Goal: Task Accomplishment & Management: Manage account settings

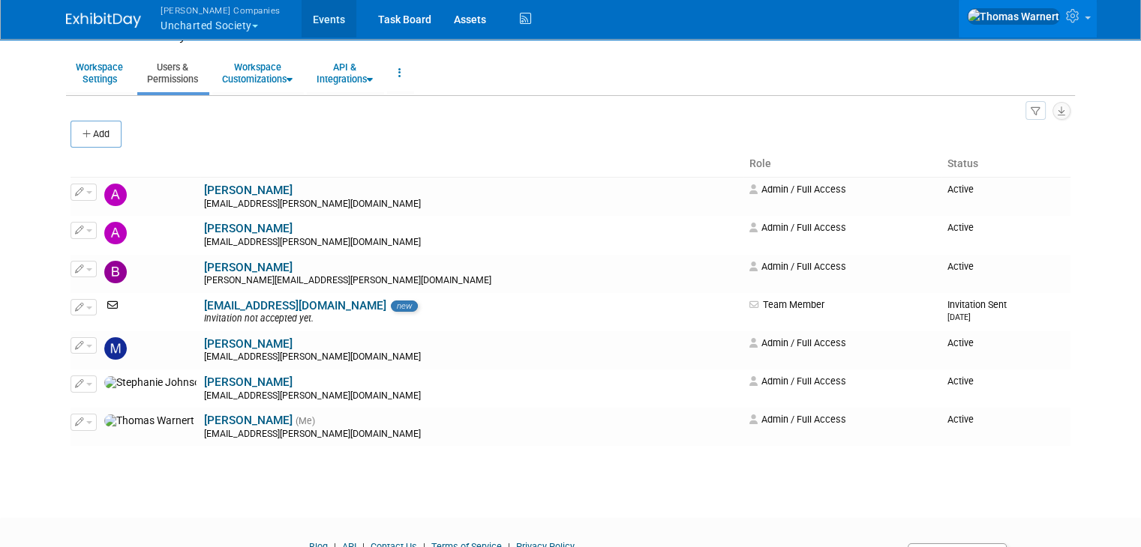
click at [305, 19] on link "Events" at bounding box center [328, 18] width 55 height 37
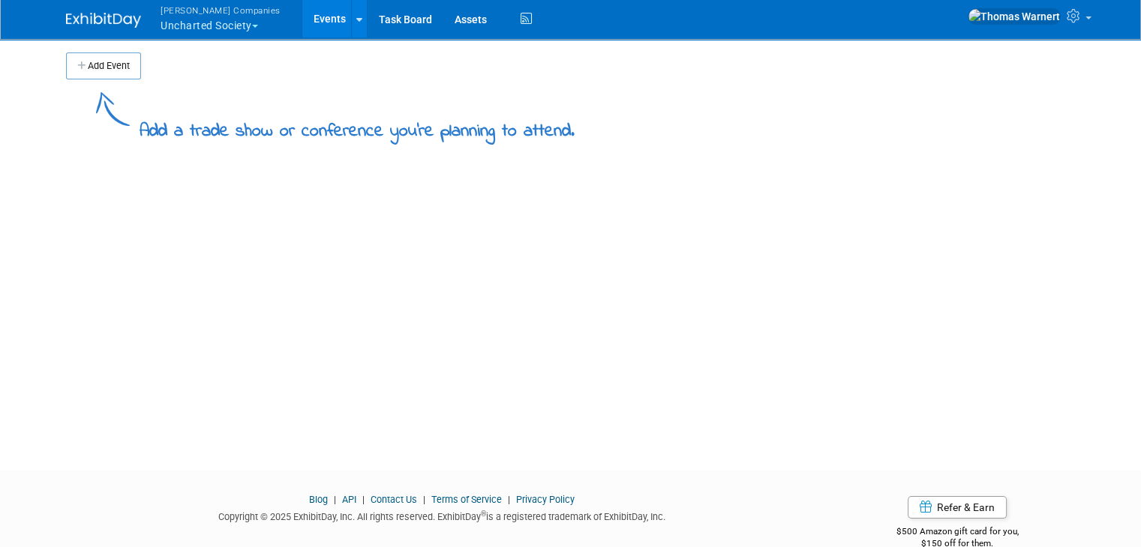
click at [76, 55] on button "Add Event" at bounding box center [103, 65] width 75 height 27
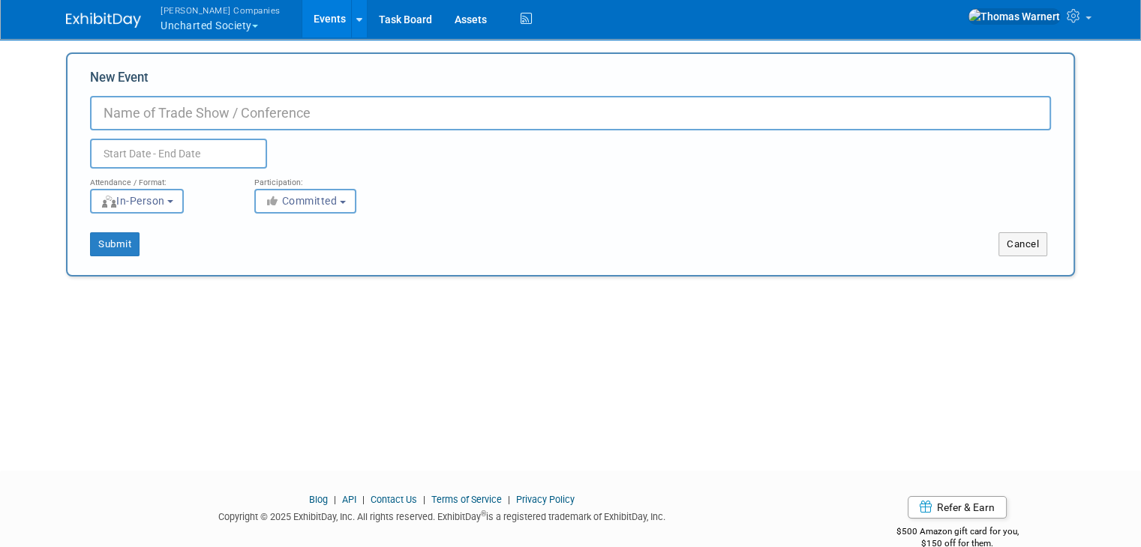
click at [241, 119] on input "New Event" at bounding box center [570, 113] width 961 height 34
type input "Conventions"
click at [217, 160] on input "text" at bounding box center [178, 154] width 177 height 30
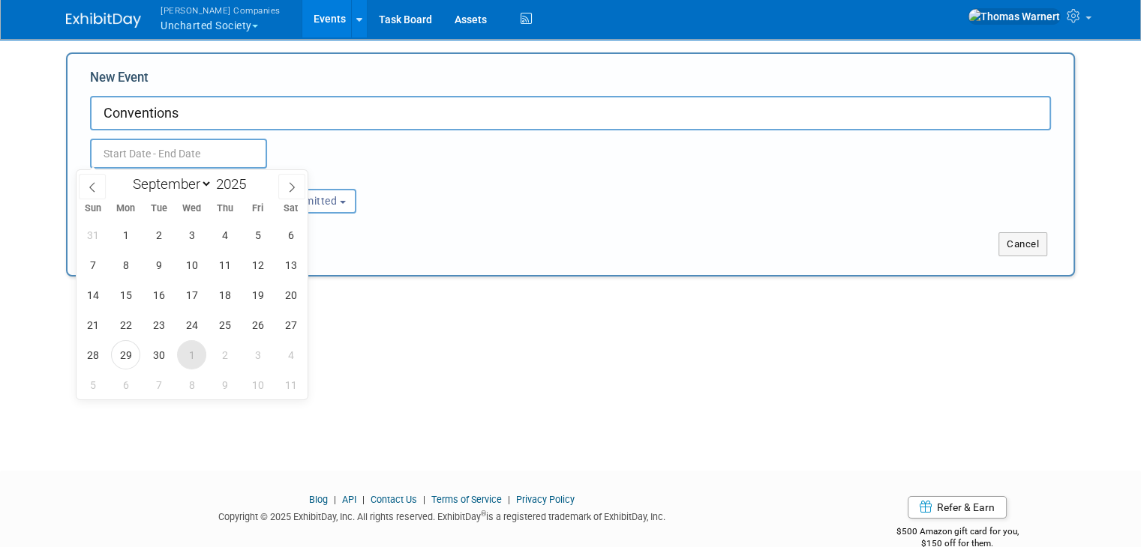
click at [194, 352] on span "1" at bounding box center [191, 354] width 29 height 29
type input "Oct 1, 2025 to Oct 1, 2025"
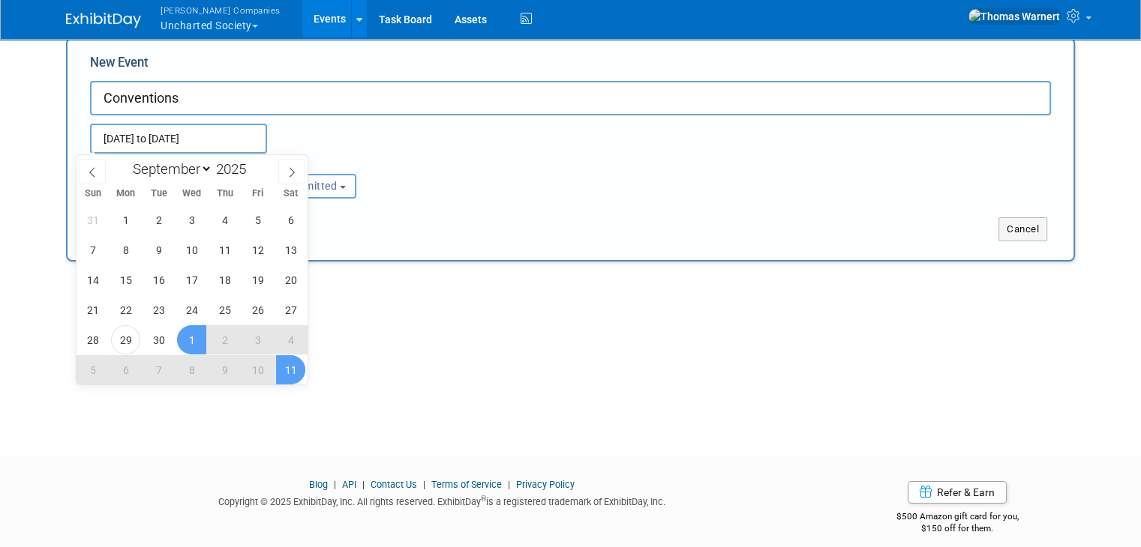
scroll to position [28, 0]
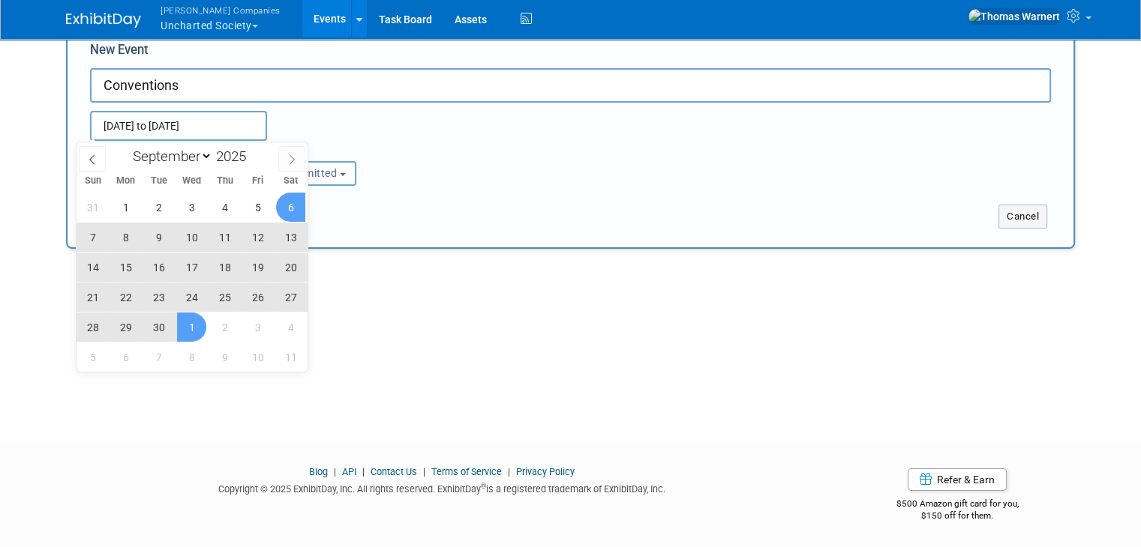
click at [289, 160] on icon at bounding box center [291, 159] width 10 height 10
select select "9"
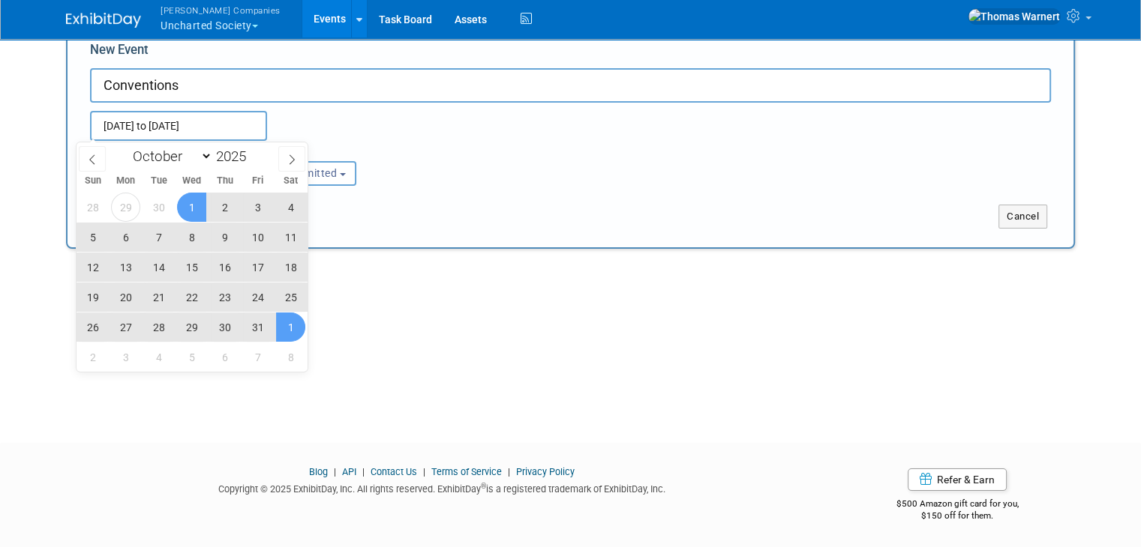
click at [292, 325] on span "1" at bounding box center [290, 327] width 29 height 29
type input "Oct 1, 2025 to Nov 1, 2025"
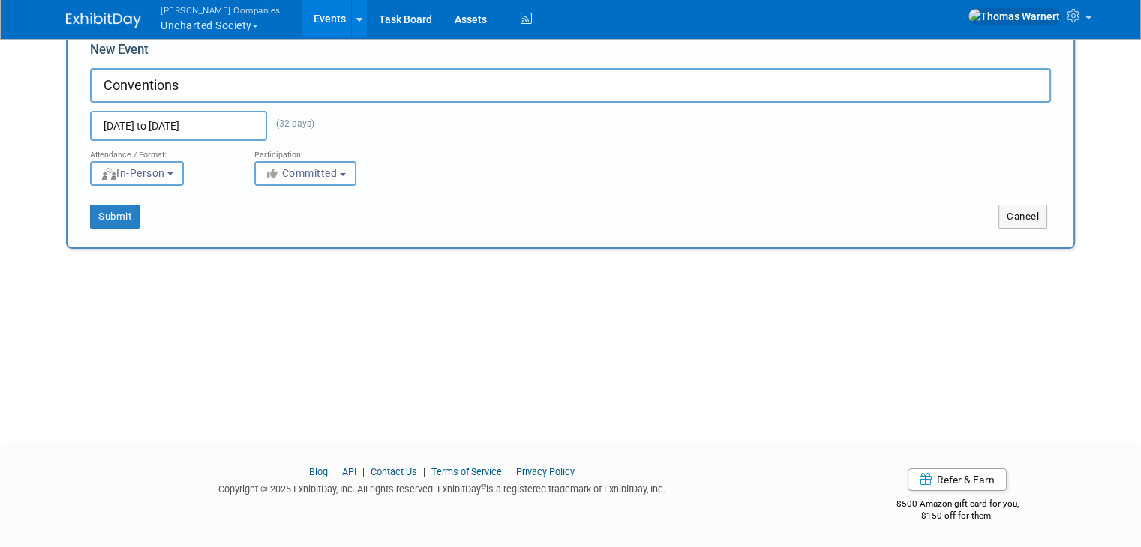
click at [238, 303] on div "Add Event Add a trade show or conference you're planning to attend. New Event C…" at bounding box center [570, 213] width 1031 height 406
click at [138, 163] on button "In-Person" at bounding box center [137, 173] width 94 height 25
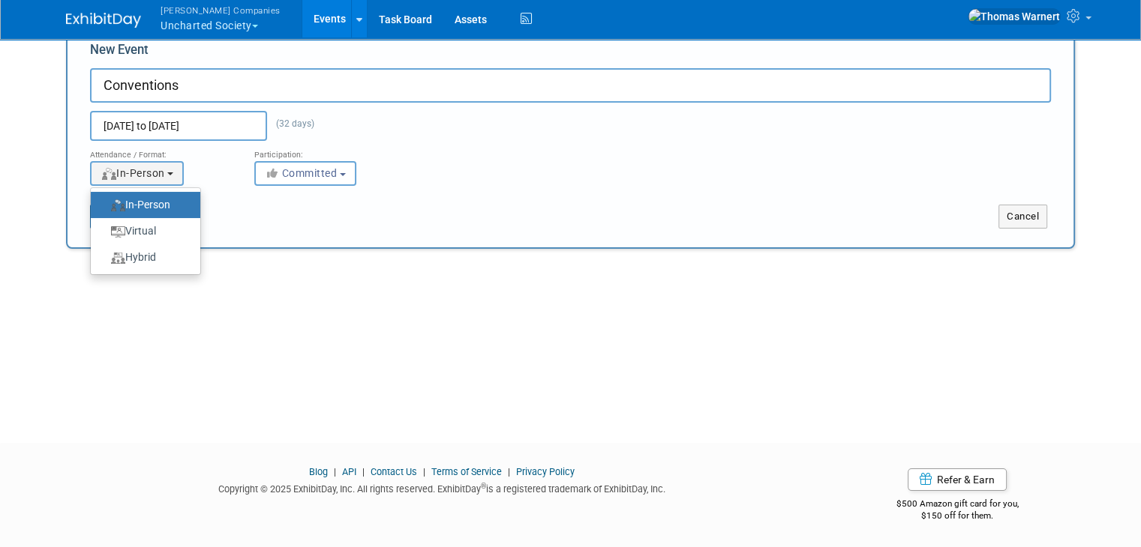
click at [149, 195] on label "In-Person" at bounding box center [141, 205] width 87 height 20
click at [104, 200] on input "In-Person" at bounding box center [99, 205] width 10 height 10
click at [339, 295] on div "Add Event Add a trade show or conference you're planning to attend. New Event C…" at bounding box center [570, 213] width 1031 height 406
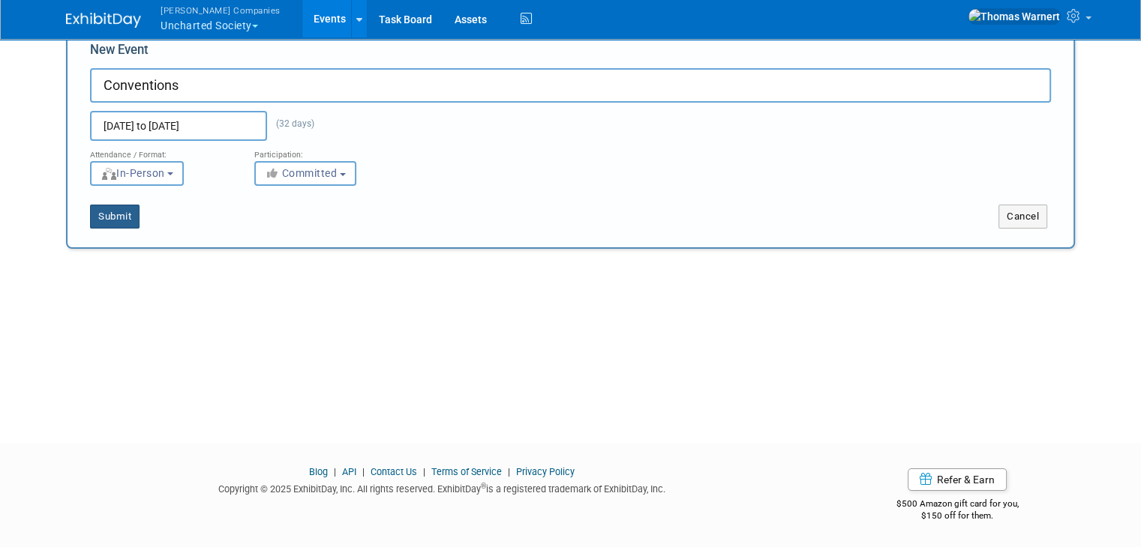
click at [112, 212] on button "Submit" at bounding box center [114, 217] width 49 height 24
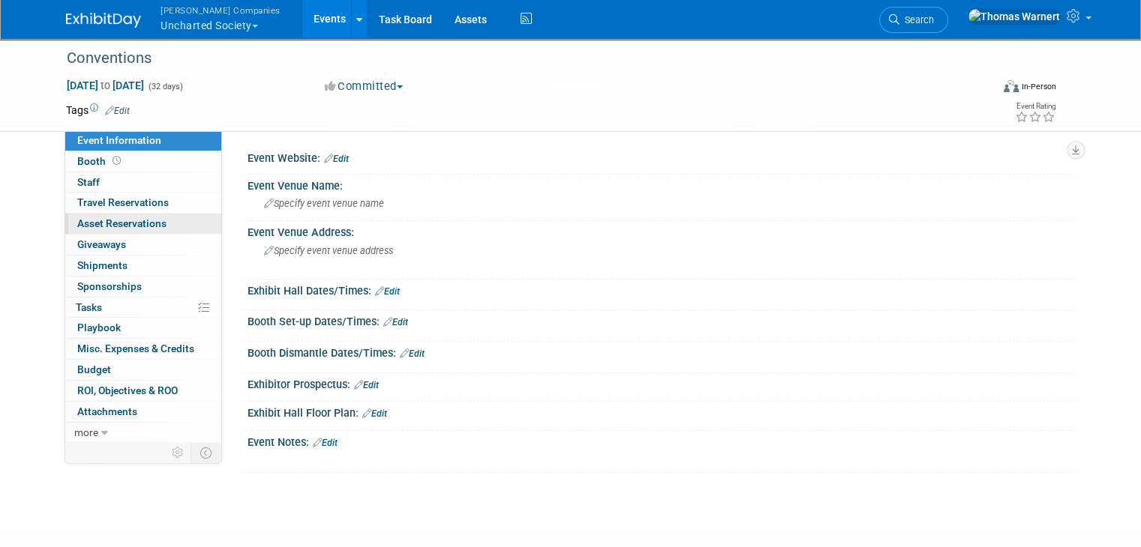
click at [132, 217] on link "0 Asset Reservations 0" at bounding box center [143, 224] width 156 height 20
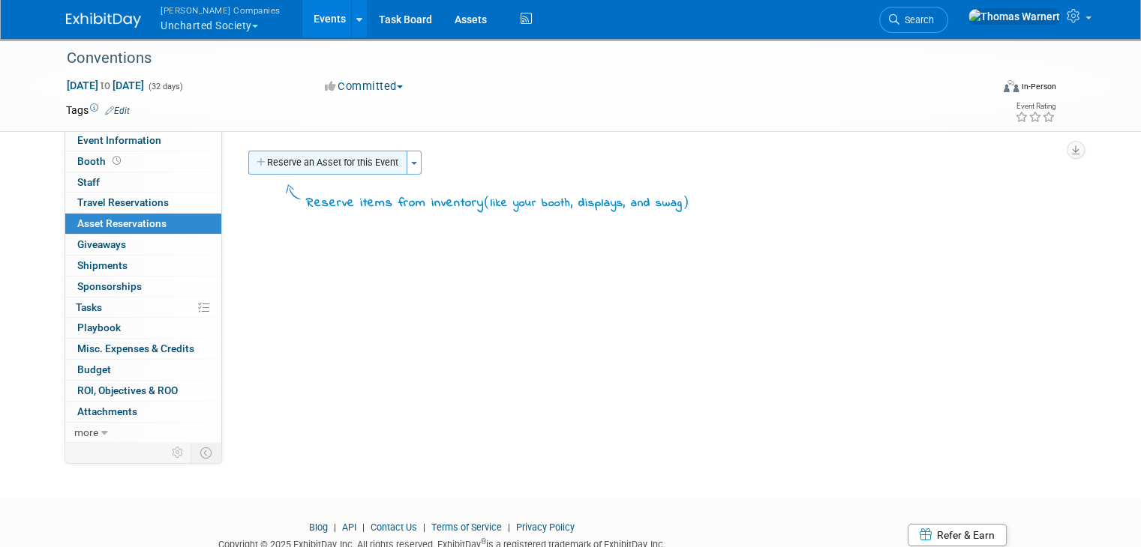
click at [336, 151] on button "Reserve an Asset for this Event" at bounding box center [327, 163] width 159 height 24
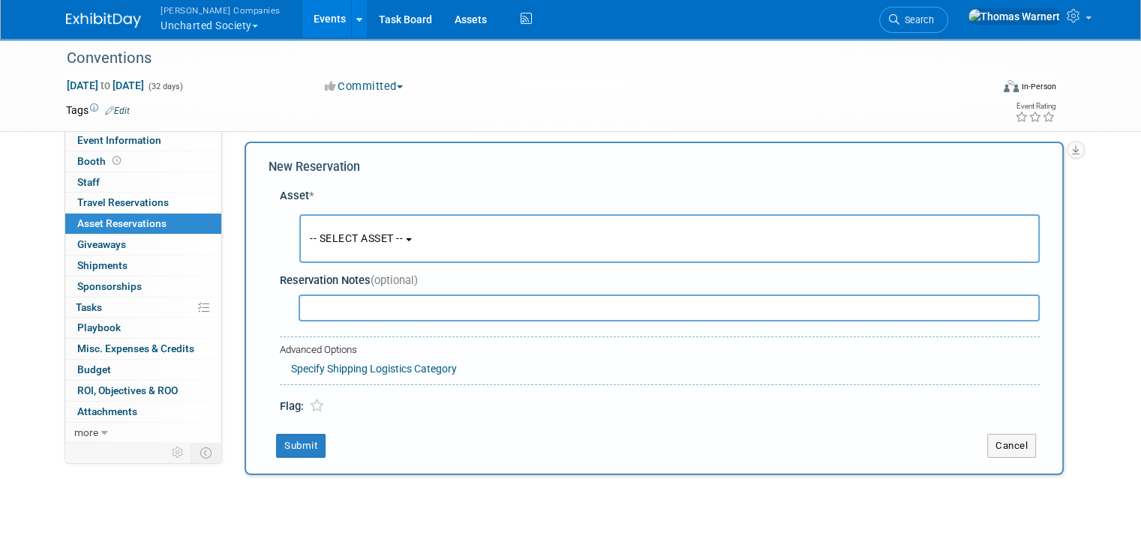
scroll to position [13, 0]
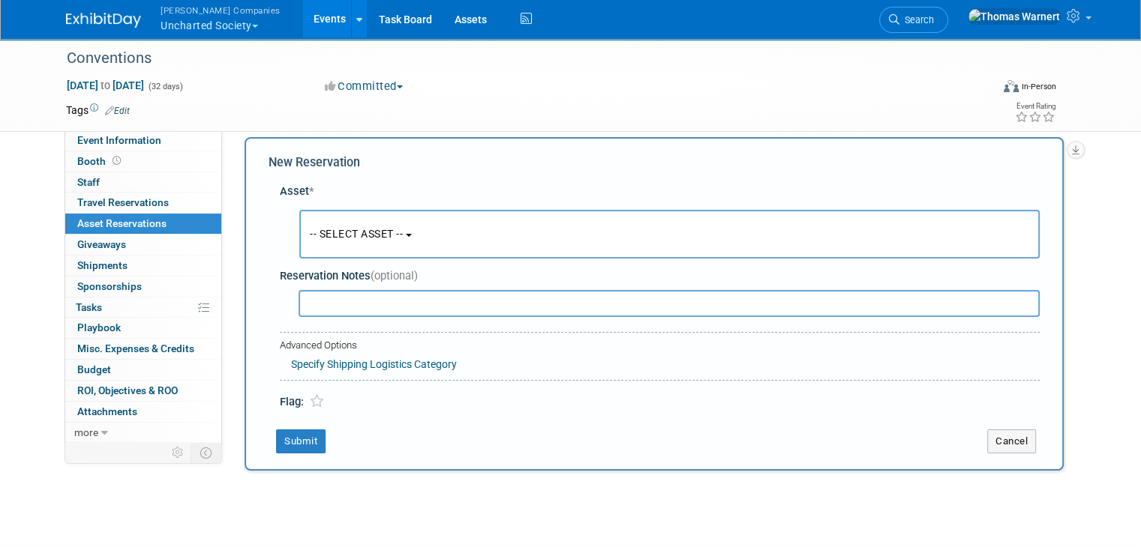
click at [390, 238] on span "-- SELECT ASSET --" at bounding box center [356, 234] width 93 height 12
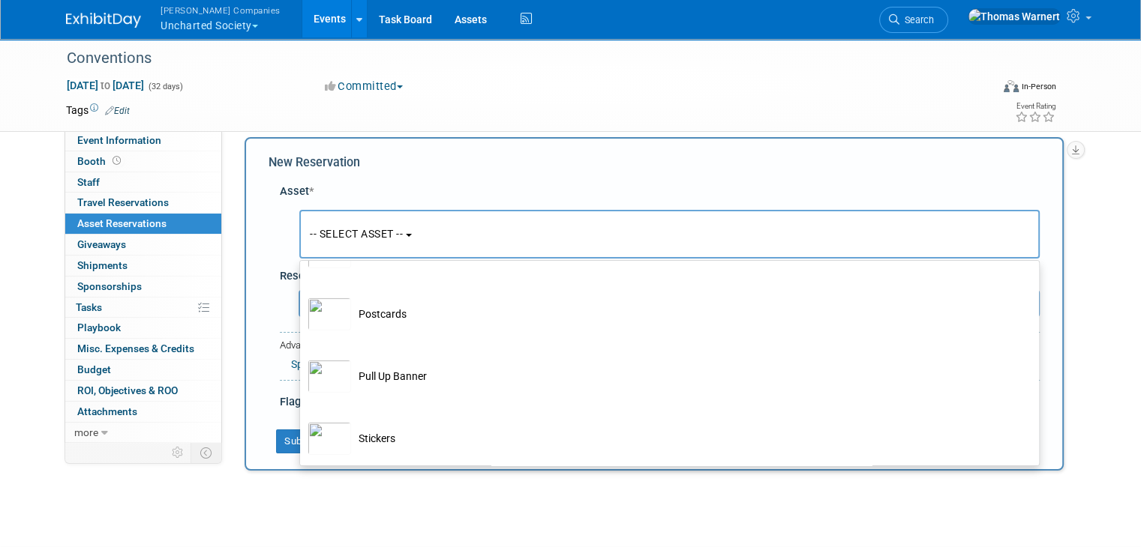
scroll to position [0, 0]
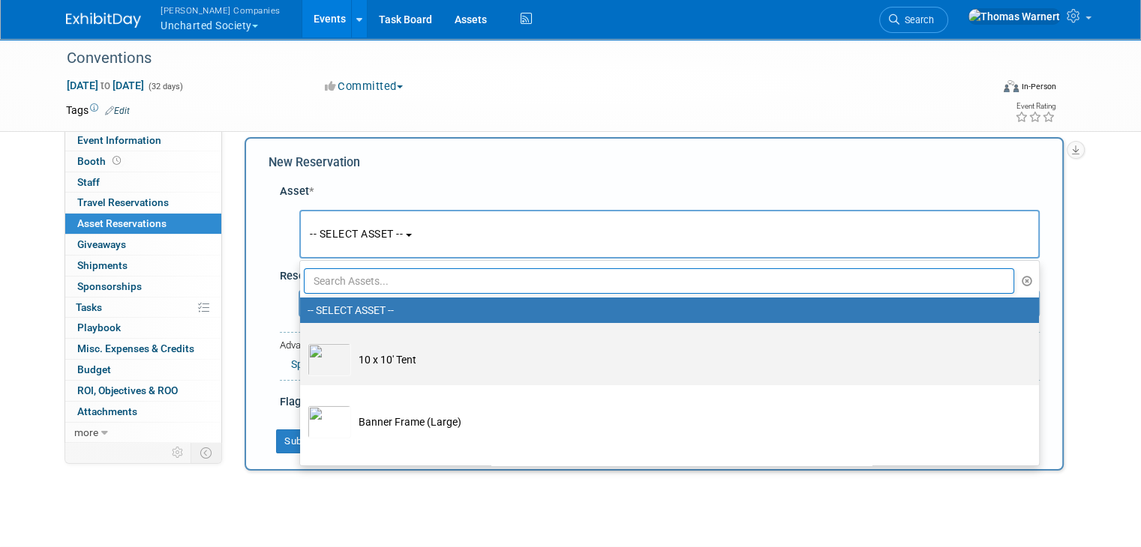
click at [395, 358] on td "10 x 10' Tent" at bounding box center [680, 359] width 658 height 33
click at [302, 341] on input "10 x 10' Tent" at bounding box center [297, 336] width 10 height 10
select select "10728135"
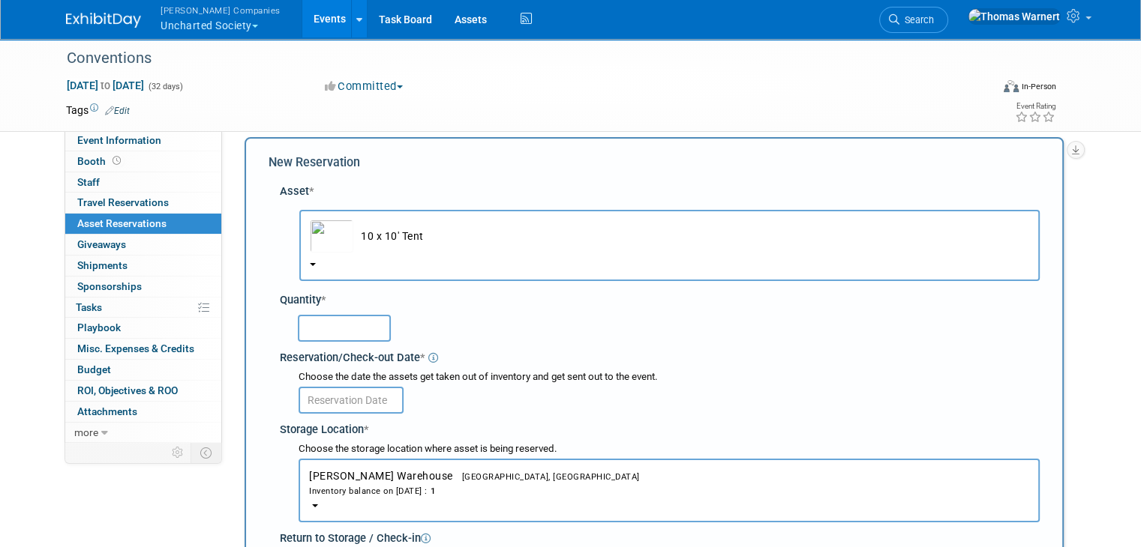
click at [315, 323] on input "text" at bounding box center [344, 328] width 93 height 27
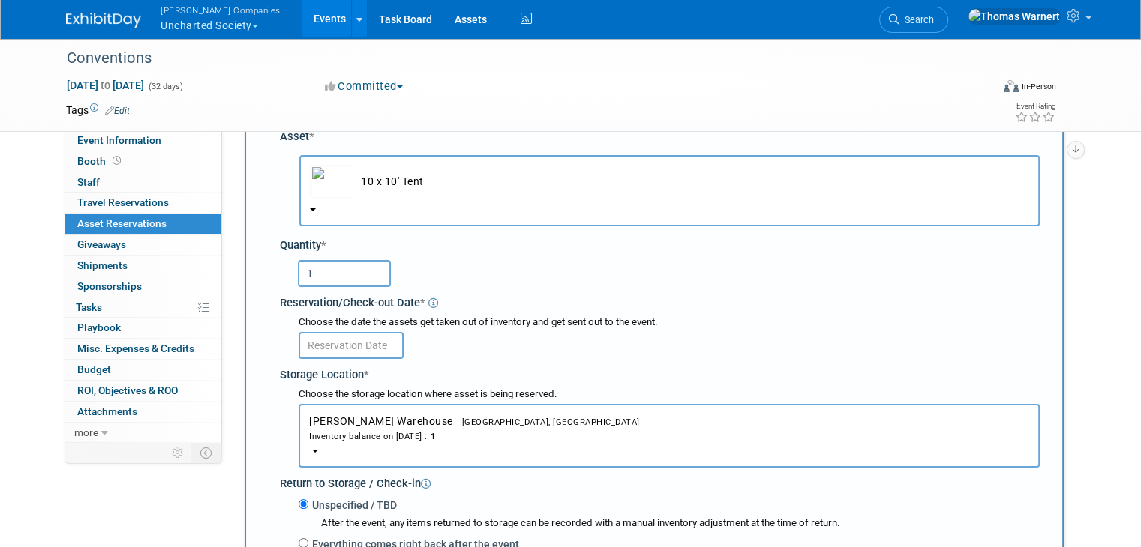
scroll to position [163, 0]
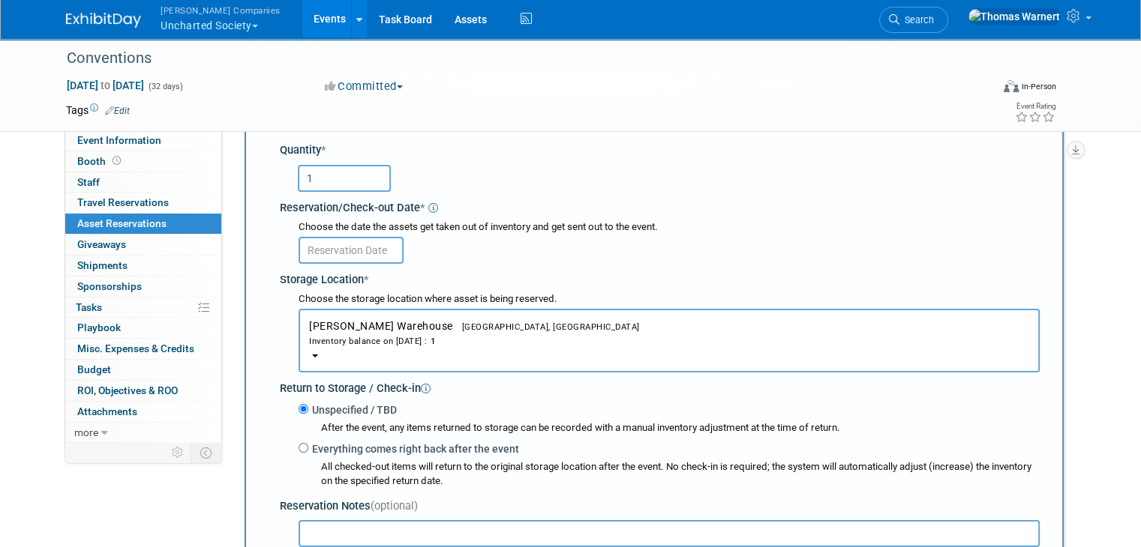
type input "1"
click at [344, 243] on input "text" at bounding box center [350, 250] width 105 height 27
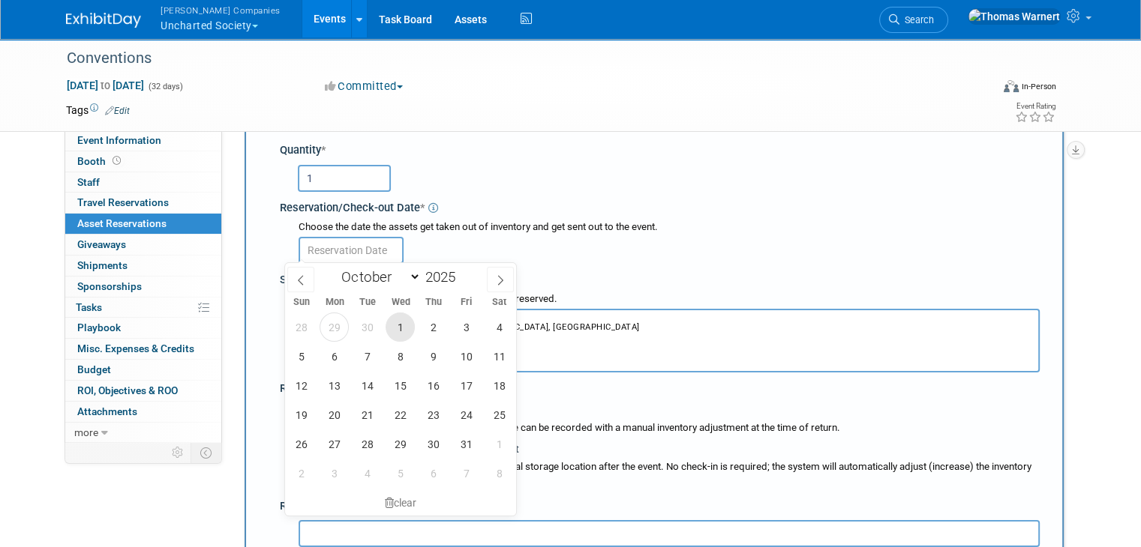
click at [404, 325] on span "1" at bounding box center [399, 327] width 29 height 29
type input "Oct 1, 2025"
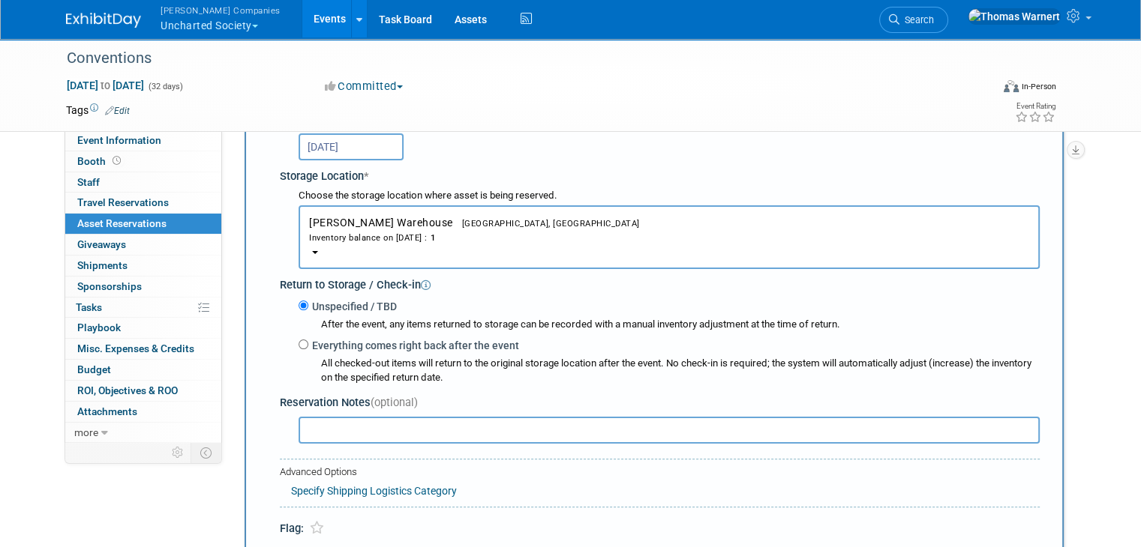
scroll to position [313, 0]
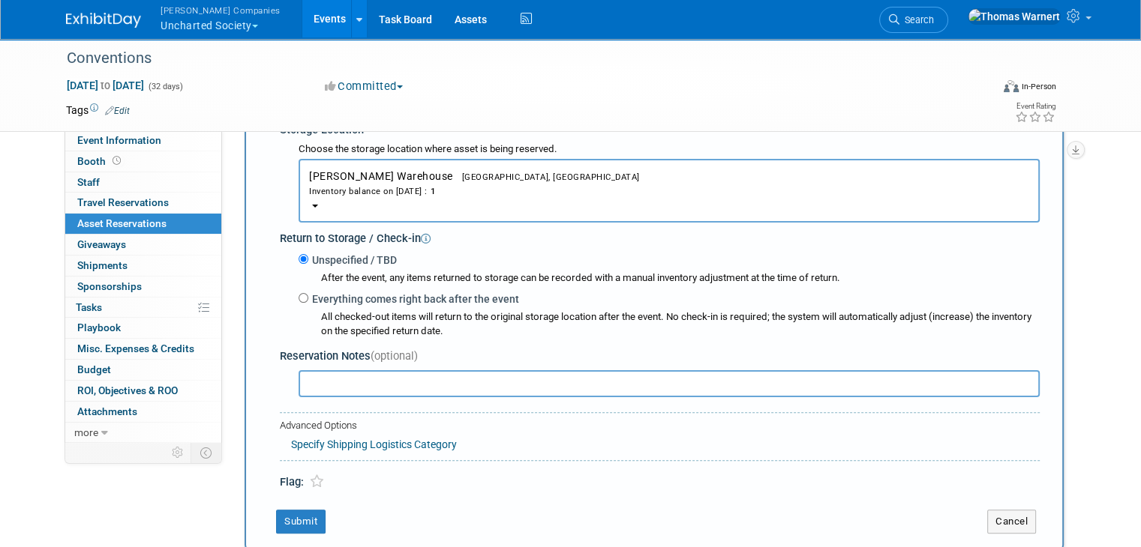
click at [404, 298] on label "Everything comes right back after the event" at bounding box center [413, 299] width 211 height 15
click at [308, 298] on input "Everything comes right back after the event" at bounding box center [303, 298] width 10 height 10
radio input "true"
select select "9"
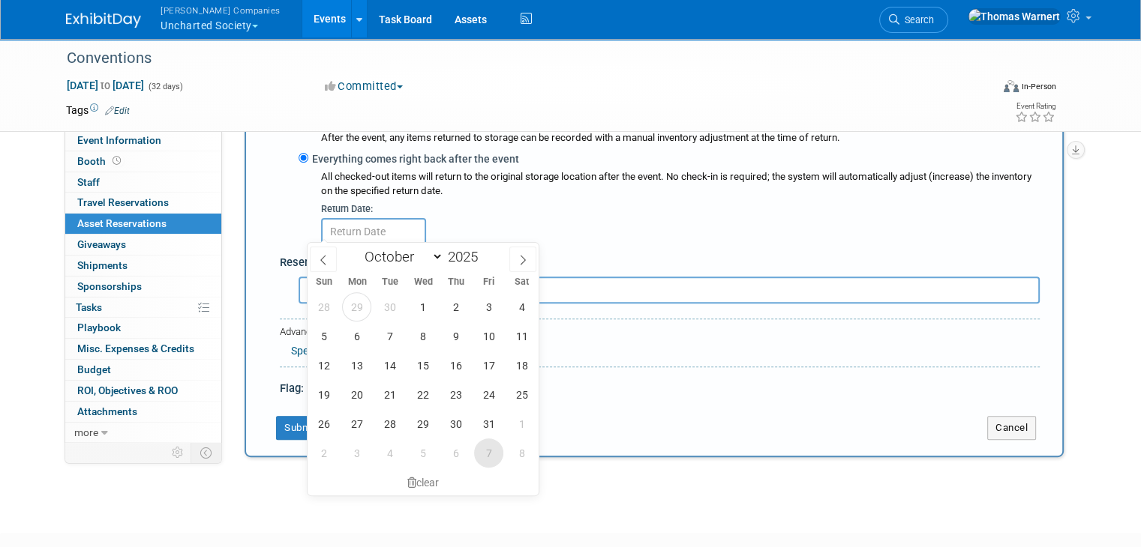
scroll to position [463, 0]
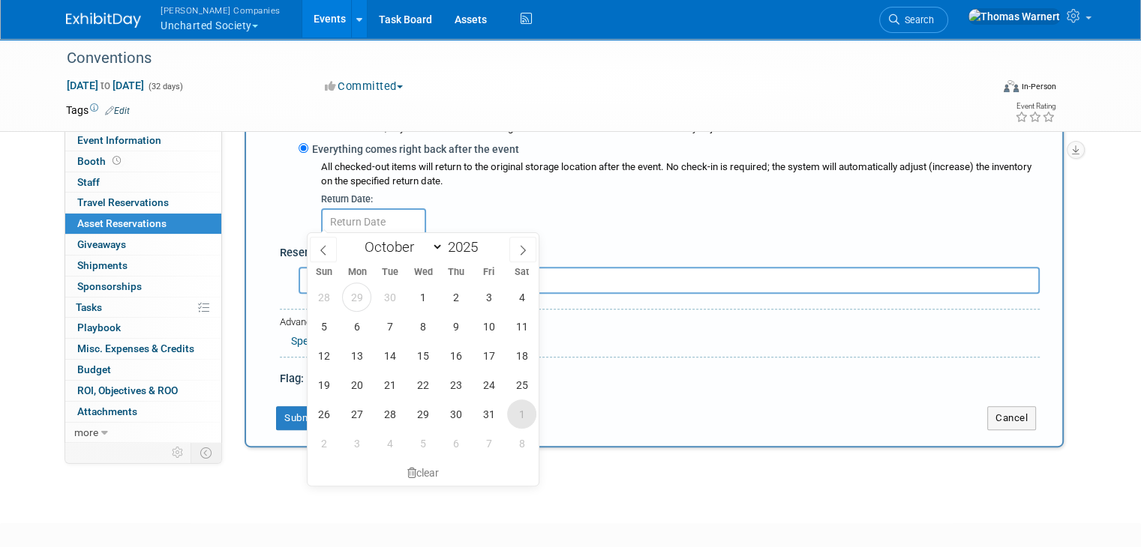
click at [517, 415] on span "1" at bounding box center [521, 414] width 29 height 29
type input "Nov 1, 2025"
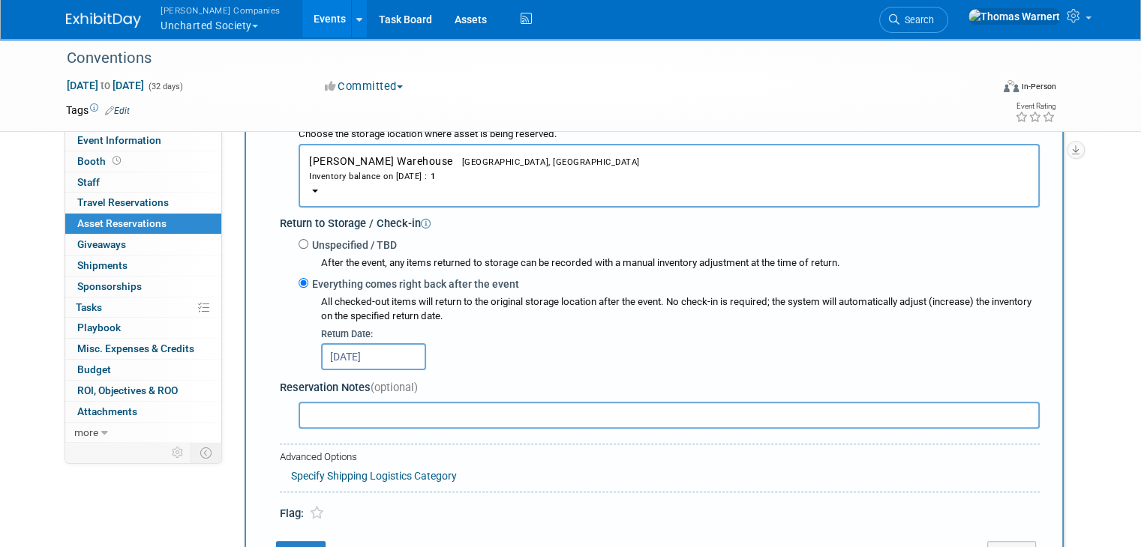
scroll to position [313, 0]
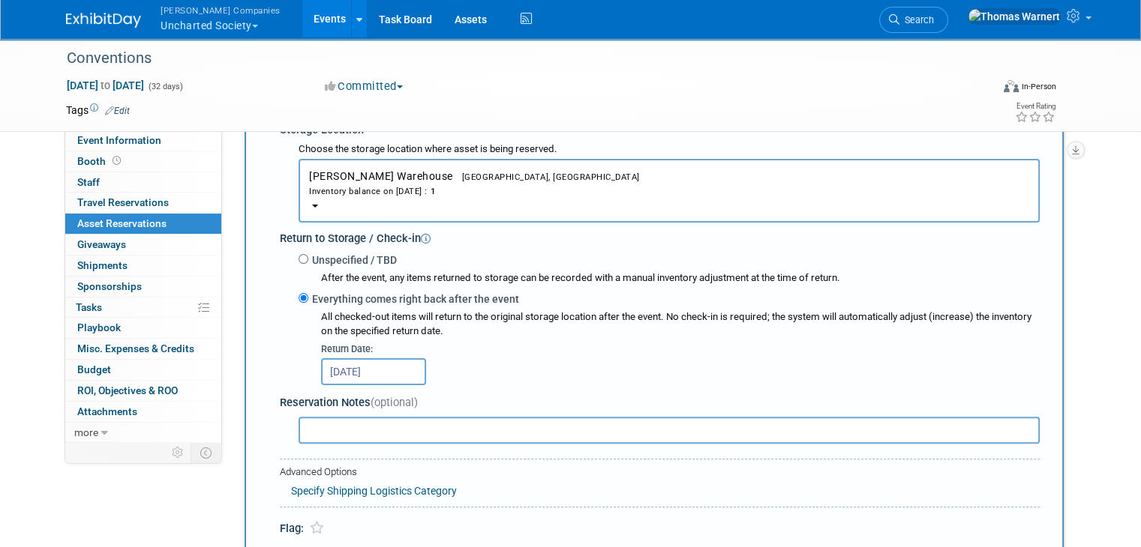
click at [336, 426] on input "text" at bounding box center [668, 430] width 741 height 27
type input "J"
type input "B"
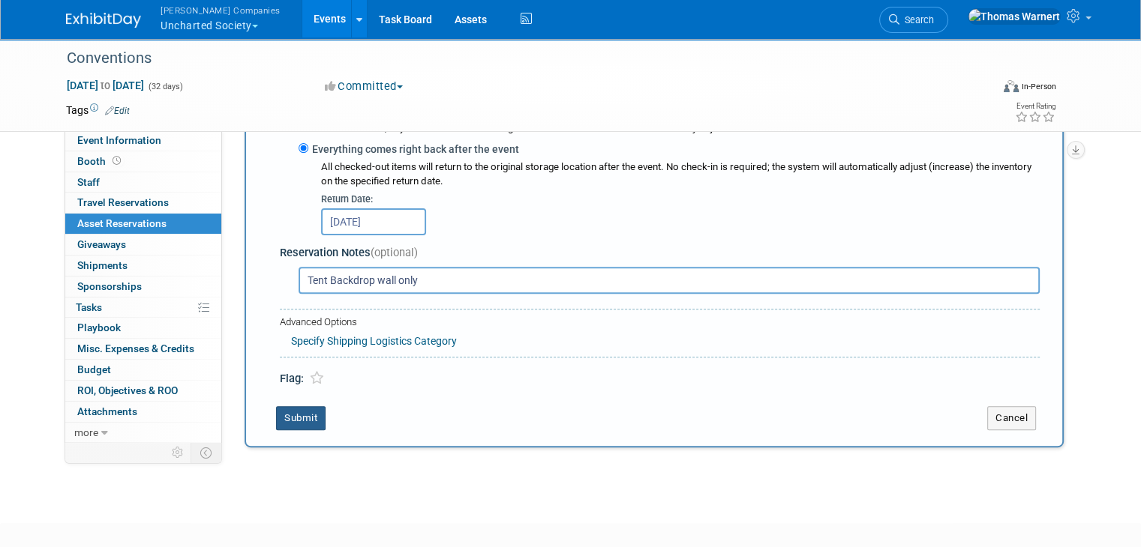
type input "Tent Backdrop wall only"
click at [295, 413] on button "Submit" at bounding box center [300, 418] width 49 height 24
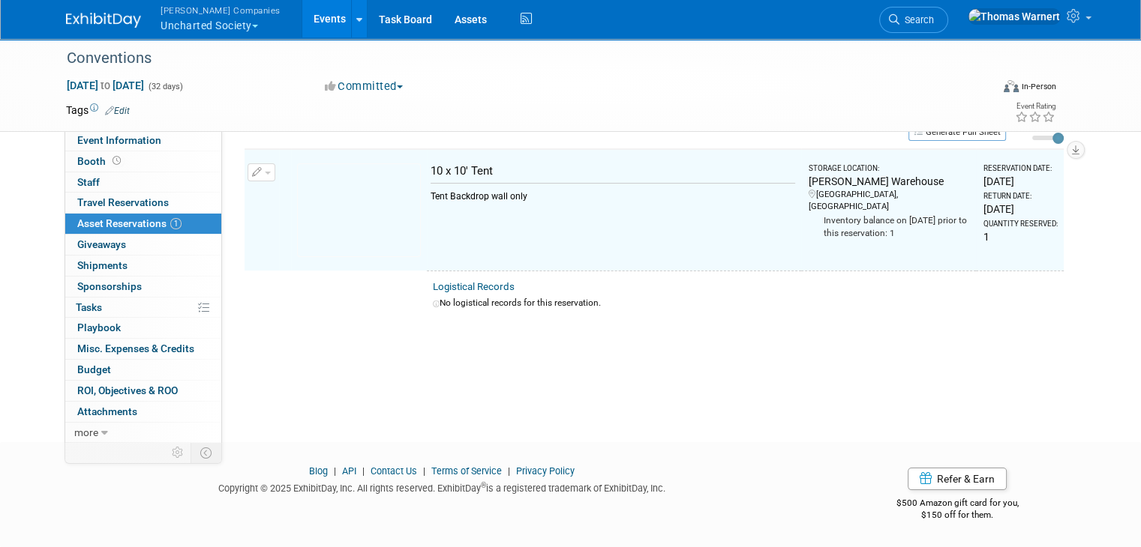
scroll to position [17, 0]
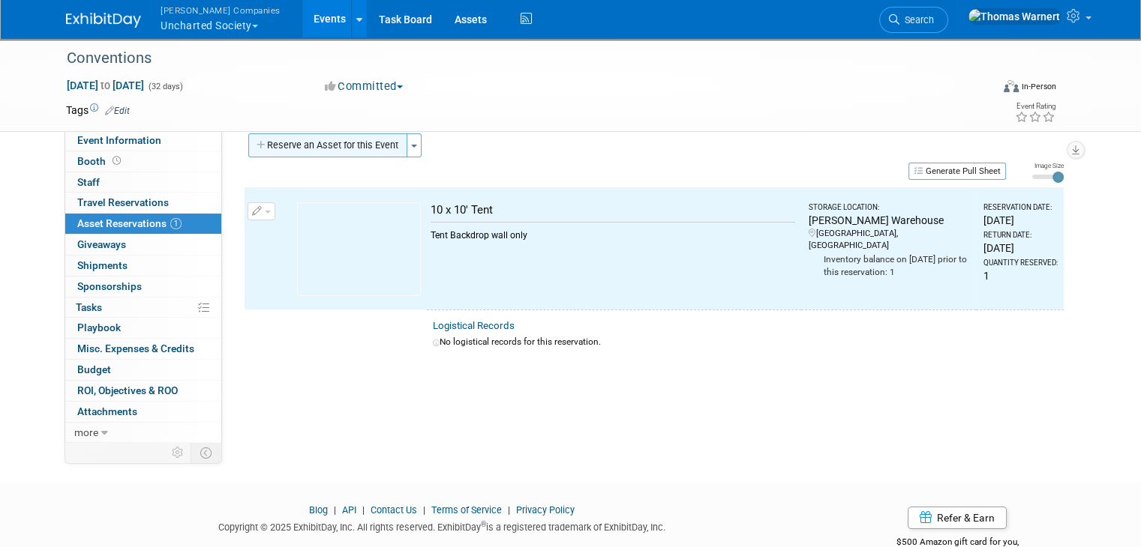
click at [343, 143] on button "Reserve an Asset for this Event" at bounding box center [327, 145] width 159 height 24
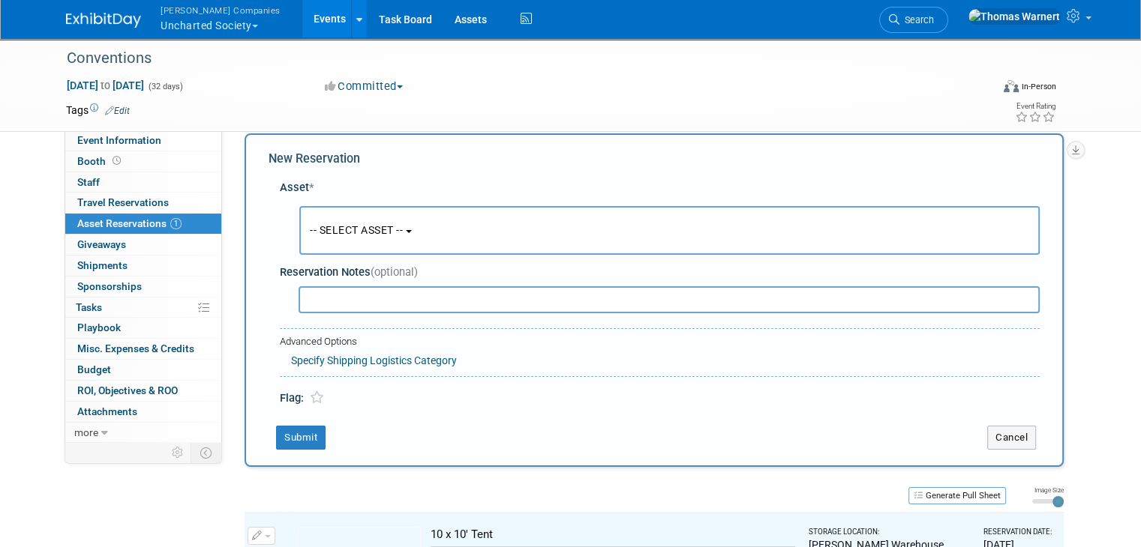
scroll to position [13, 0]
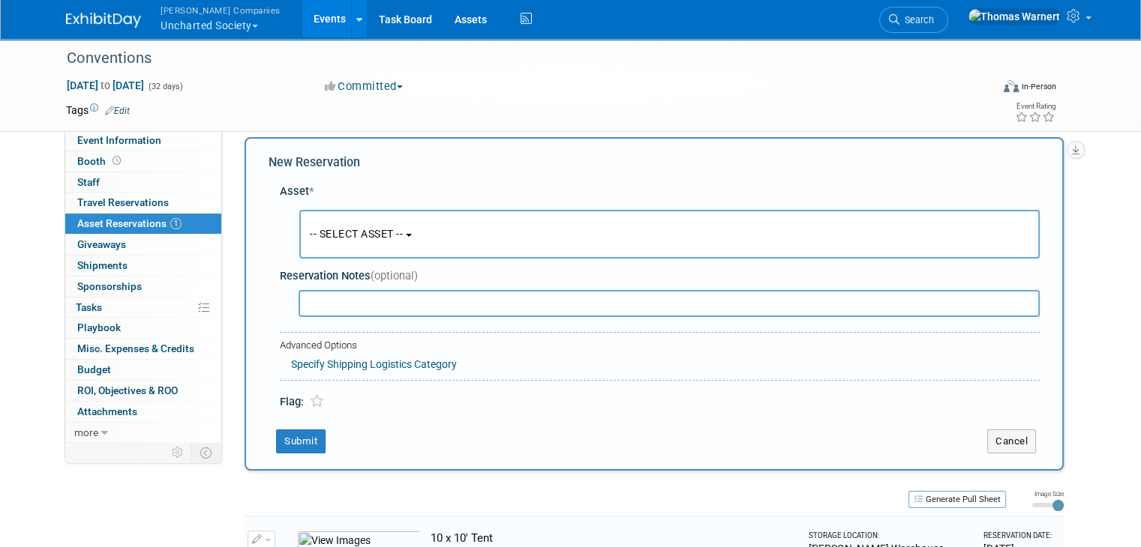
click at [360, 247] on button "-- SELECT ASSET --" at bounding box center [669, 234] width 740 height 49
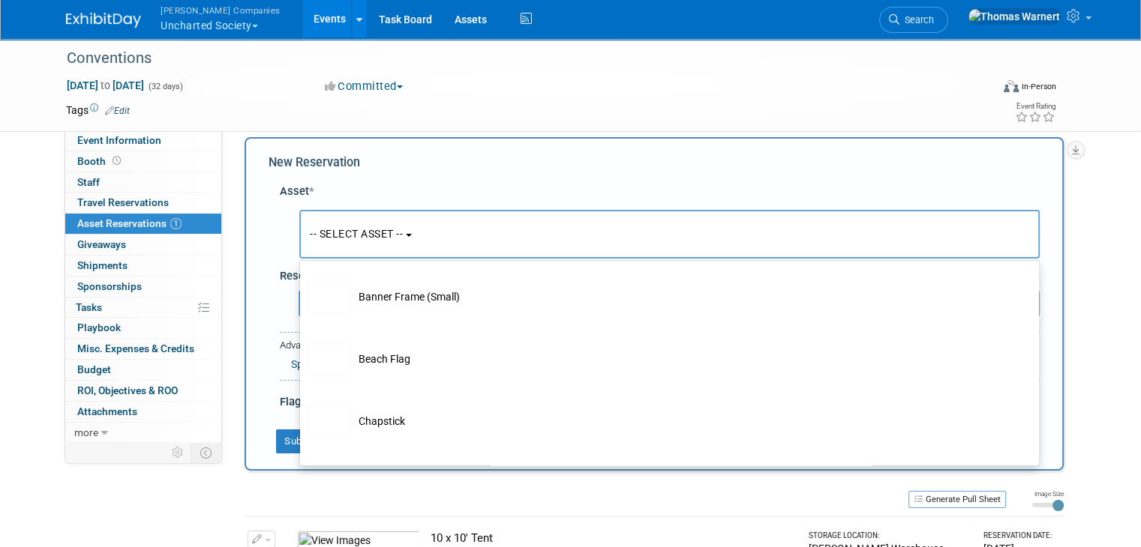
scroll to position [225, 0]
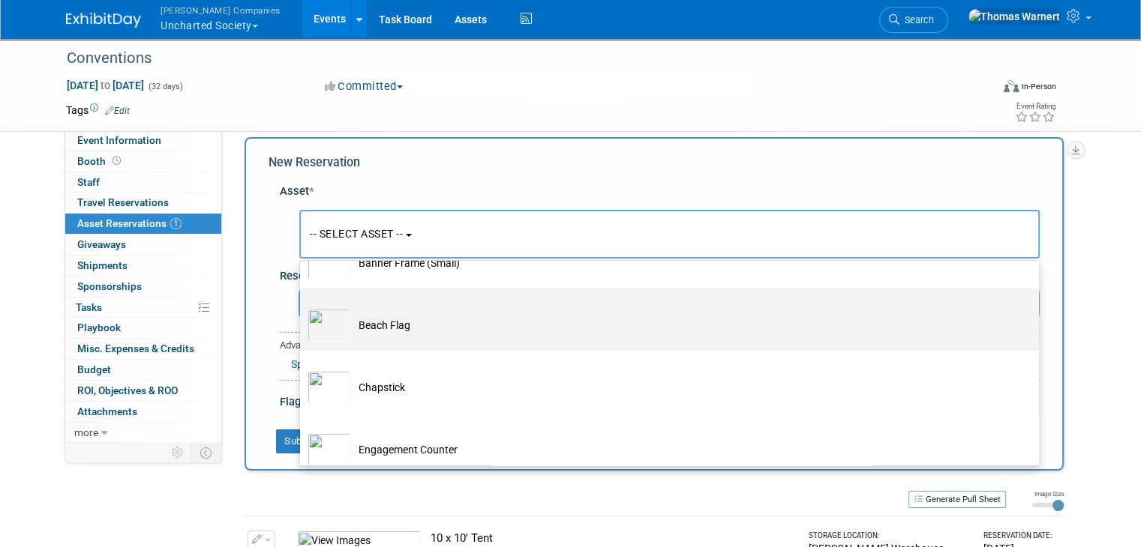
click at [379, 328] on td "Beach Flag" at bounding box center [680, 325] width 658 height 33
click at [302, 307] on input "Beach Flag" at bounding box center [297, 302] width 10 height 10
select select "10728144"
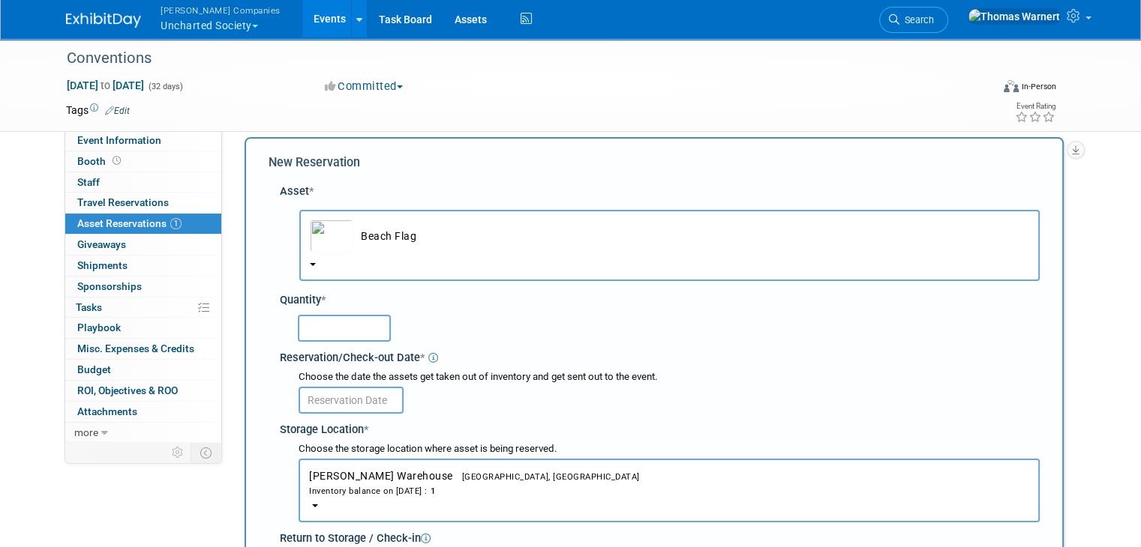
click at [324, 315] on input "text" at bounding box center [344, 328] width 93 height 27
type input "1"
click at [363, 406] on input "text" at bounding box center [350, 400] width 105 height 27
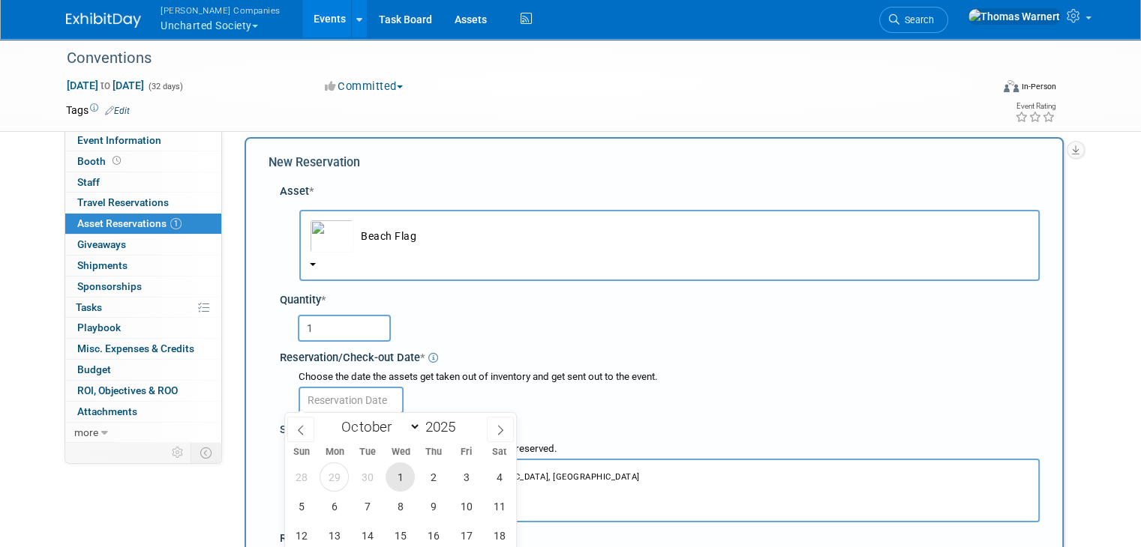
click at [393, 466] on span "1" at bounding box center [399, 477] width 29 height 29
type input "Oct 1, 2025"
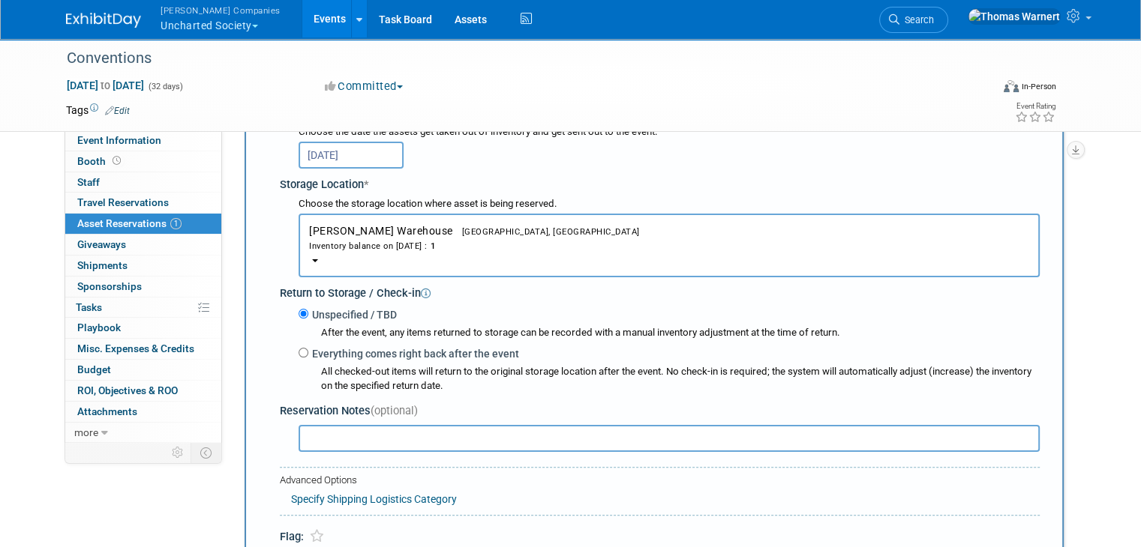
scroll to position [388, 0]
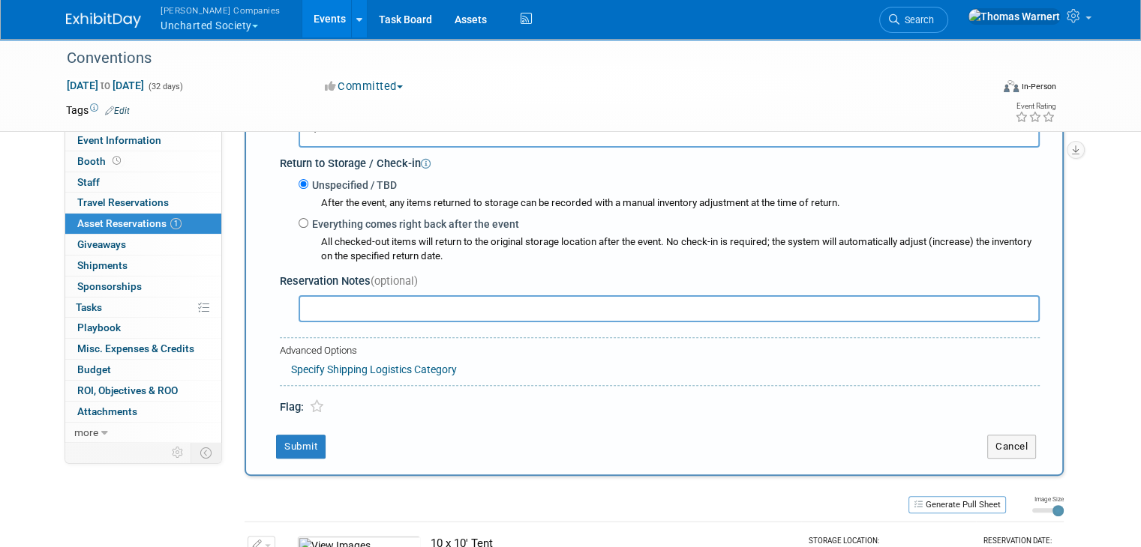
click at [313, 217] on label "Everything comes right back after the event" at bounding box center [413, 224] width 211 height 15
click at [308, 218] on input "Everything comes right back after the event" at bounding box center [303, 223] width 10 height 10
radio input "true"
select select "9"
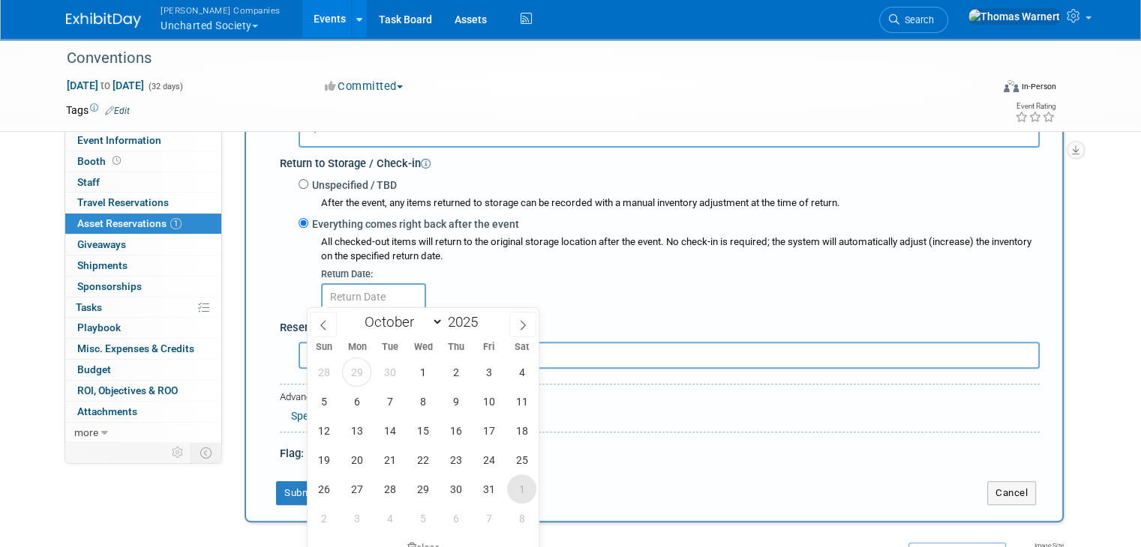
click at [524, 491] on span "1" at bounding box center [521, 489] width 29 height 29
type input "Nov 1, 2025"
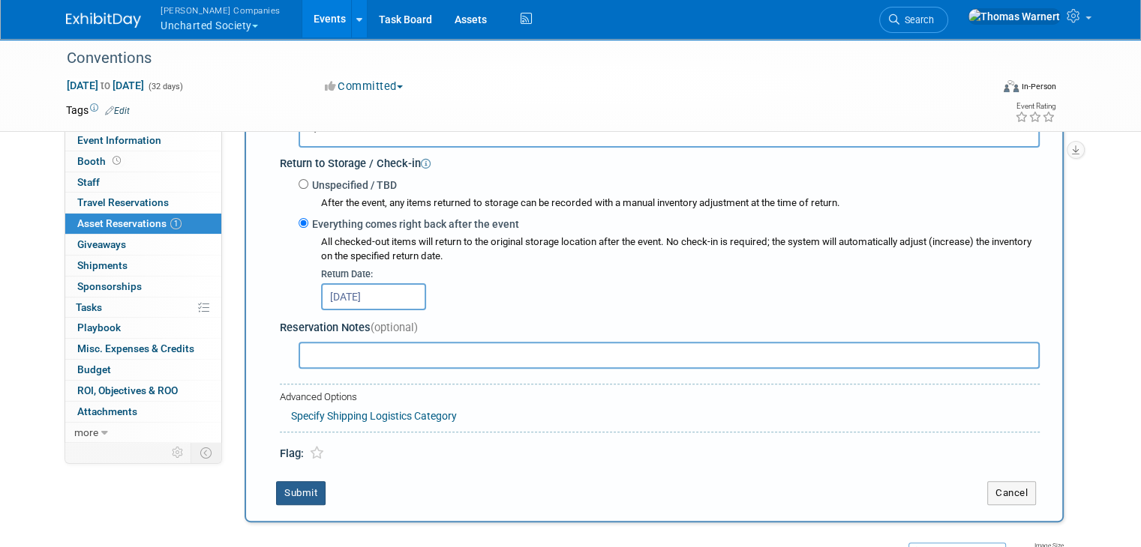
click at [298, 484] on button "Submit" at bounding box center [300, 493] width 49 height 24
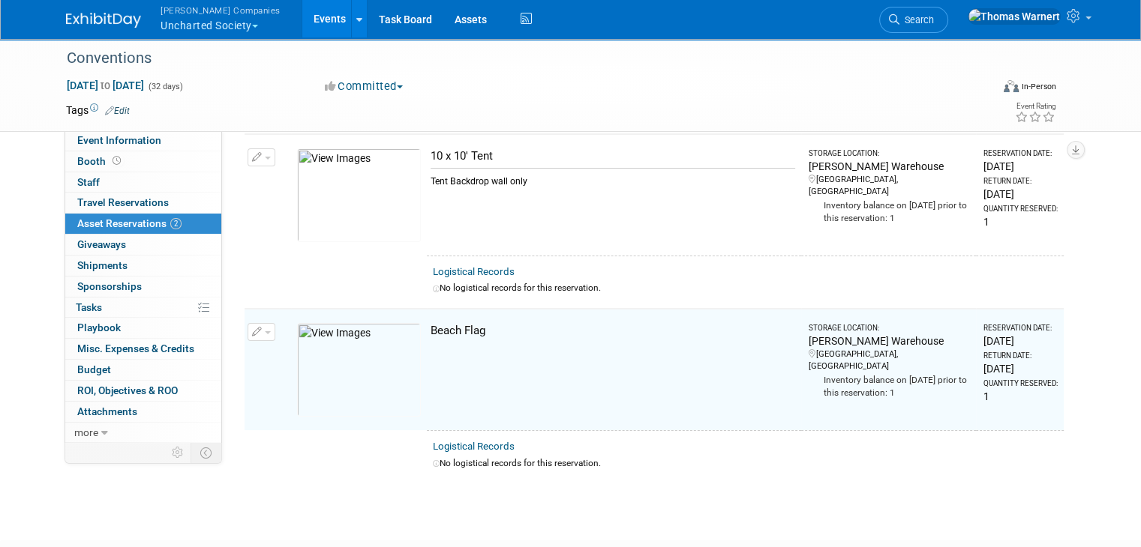
scroll to position [0, 0]
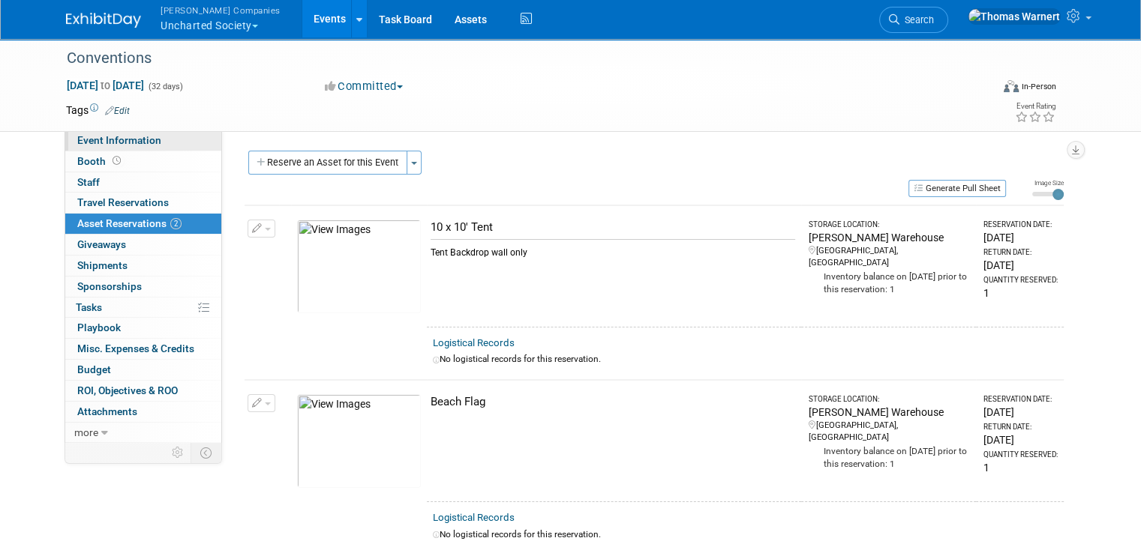
click at [129, 140] on span "Event Information" at bounding box center [119, 140] width 84 height 12
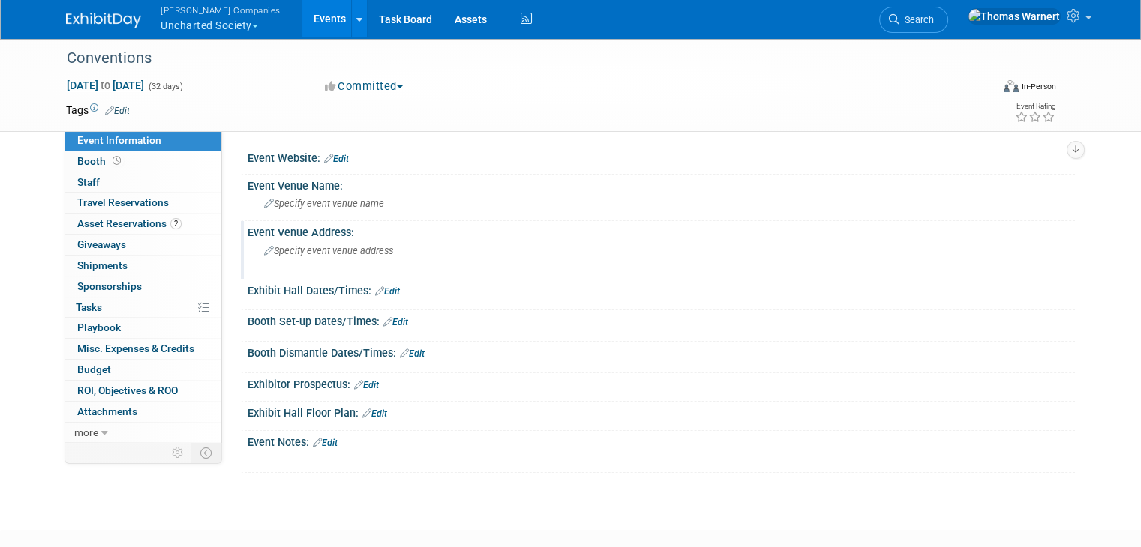
click at [349, 242] on div "Specify event venue address" at bounding box center [420, 256] width 322 height 34
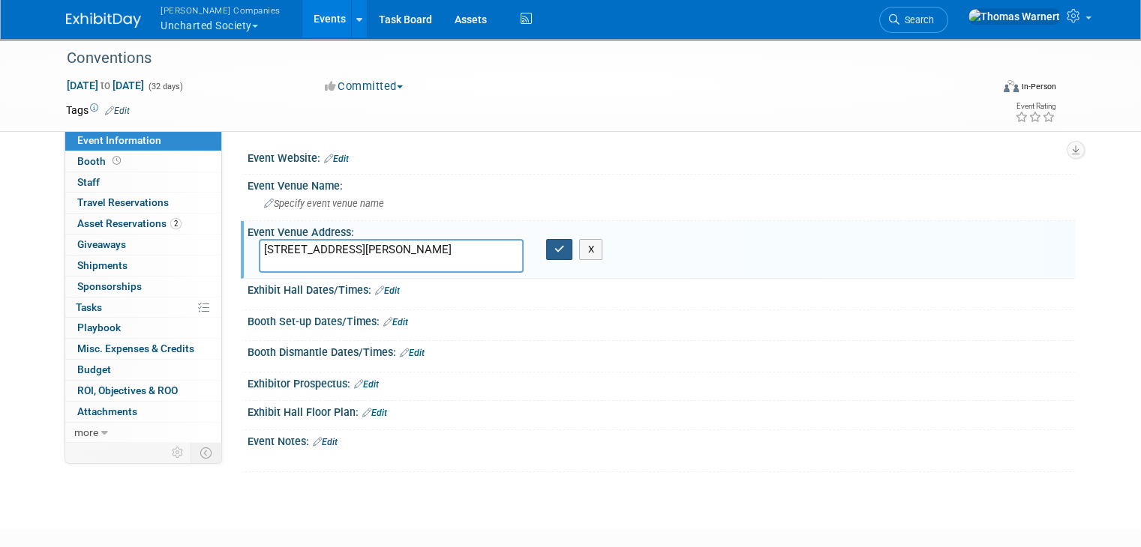
type textarea "13911 Felix Will Rd Riverview, FL 33579"
click at [555, 249] on icon "button" at bounding box center [559, 249] width 10 height 10
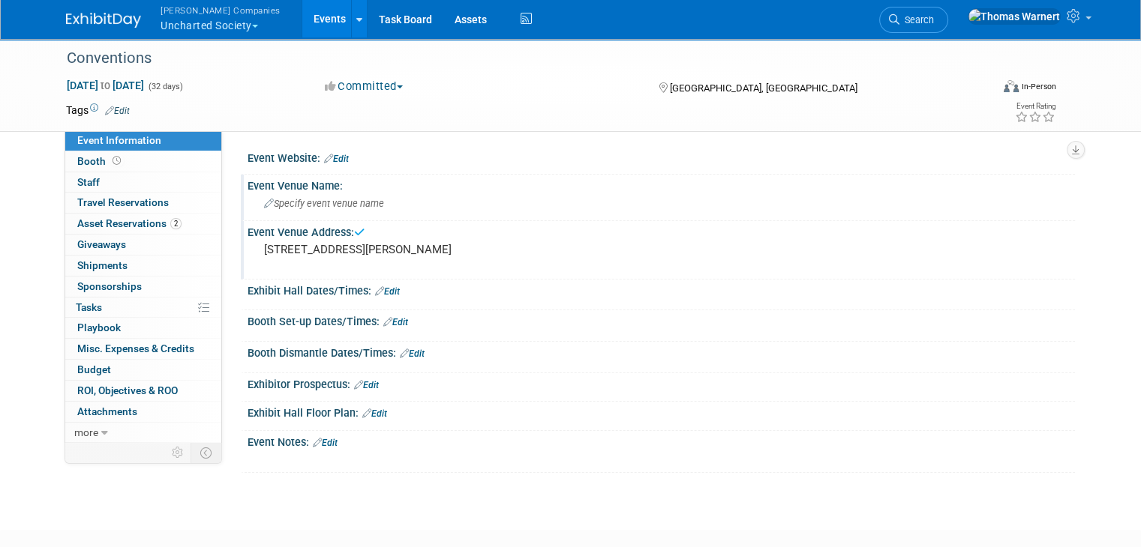
click at [339, 201] on span "Specify event venue name" at bounding box center [324, 203] width 120 height 11
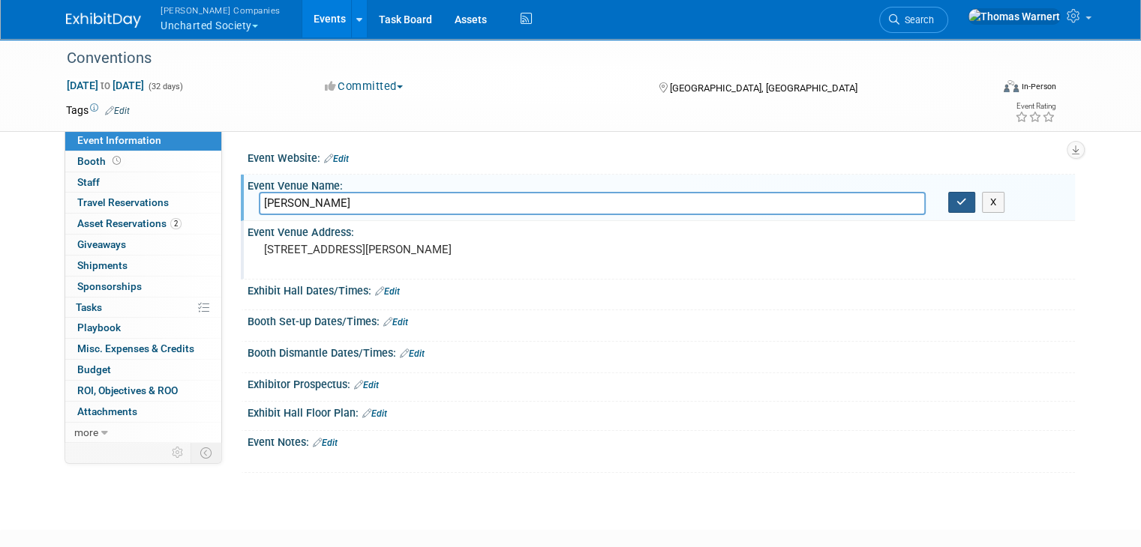
type input "Larnell Smith"
click at [966, 207] on button "button" at bounding box center [961, 202] width 27 height 21
